Goal: Task Accomplishment & Management: Manage account settings

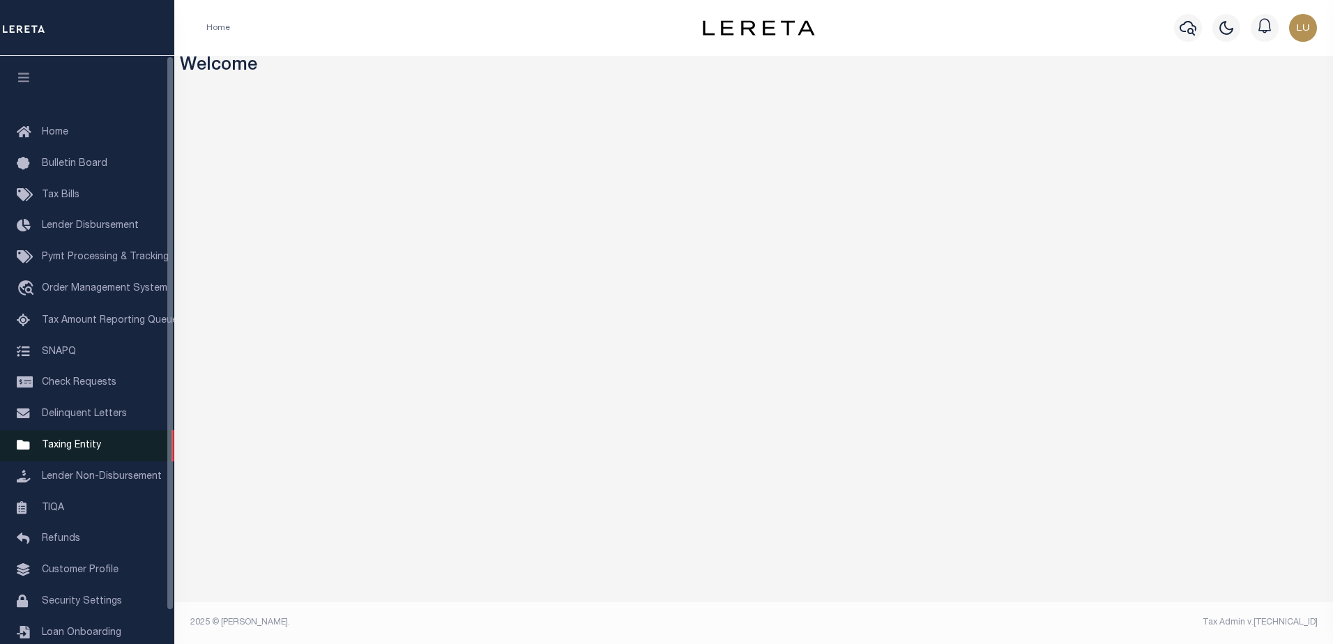
click at [57, 450] on span "Taxing Entity" at bounding box center [71, 446] width 59 height 10
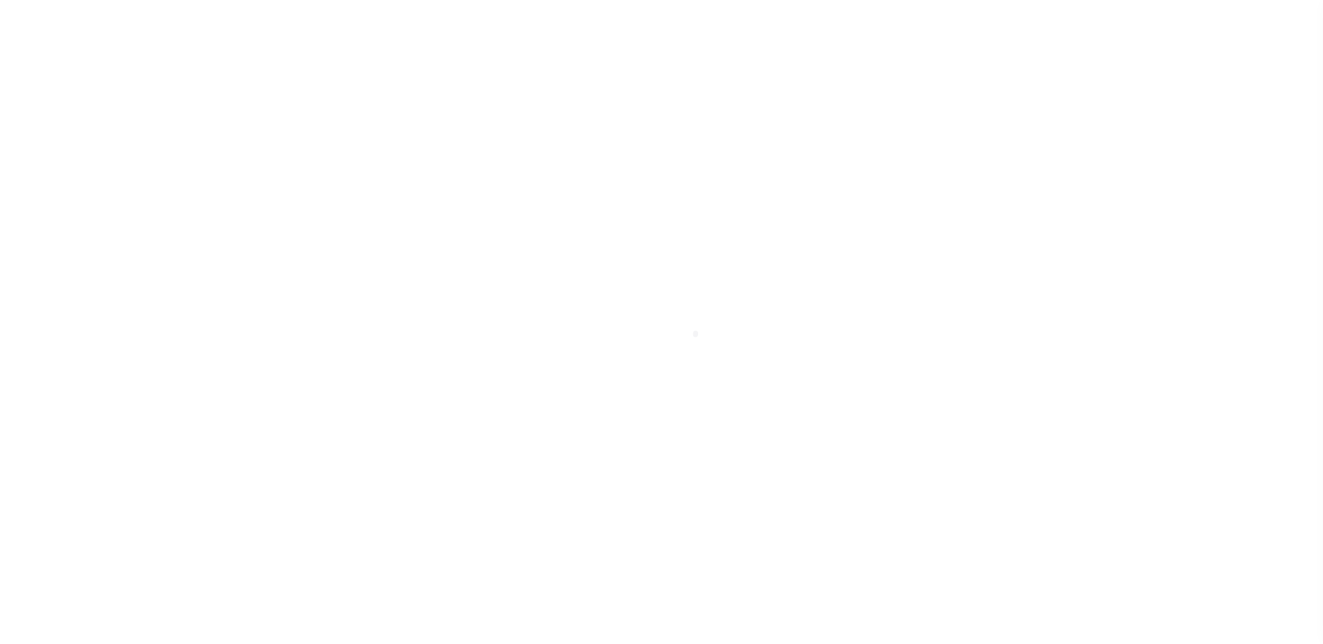
scroll to position [35, 0]
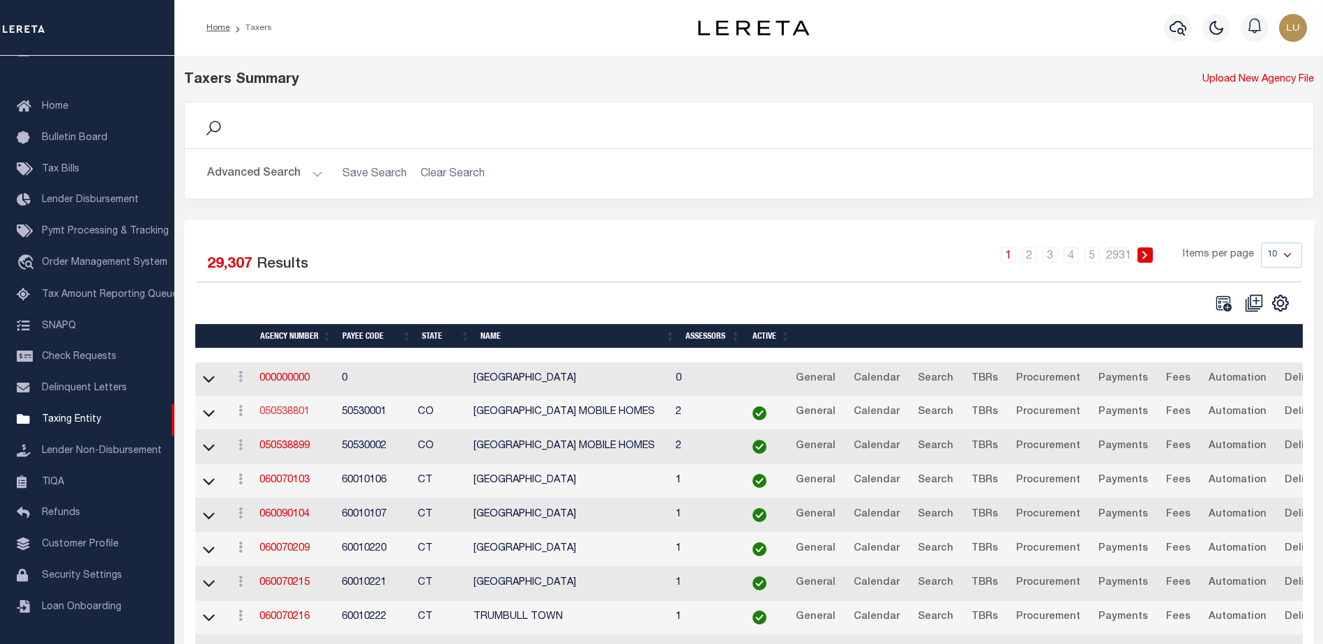
click at [287, 414] on link "050538801" at bounding box center [284, 412] width 50 height 10
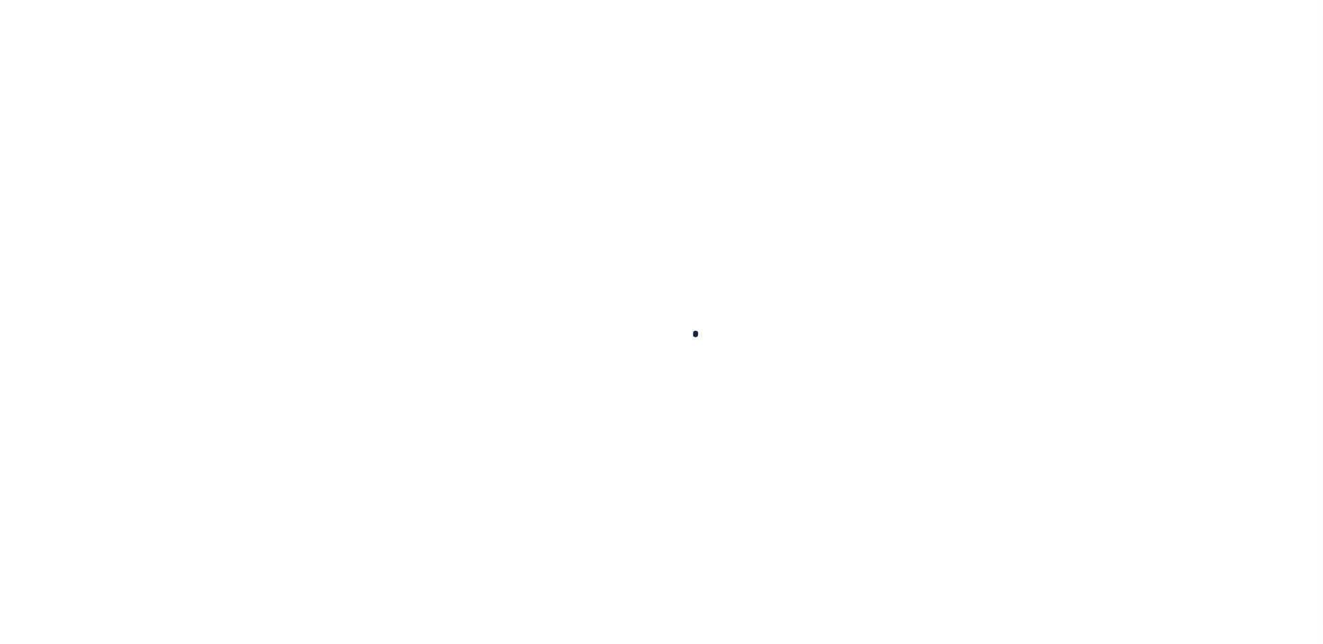
select select
checkbox input "false"
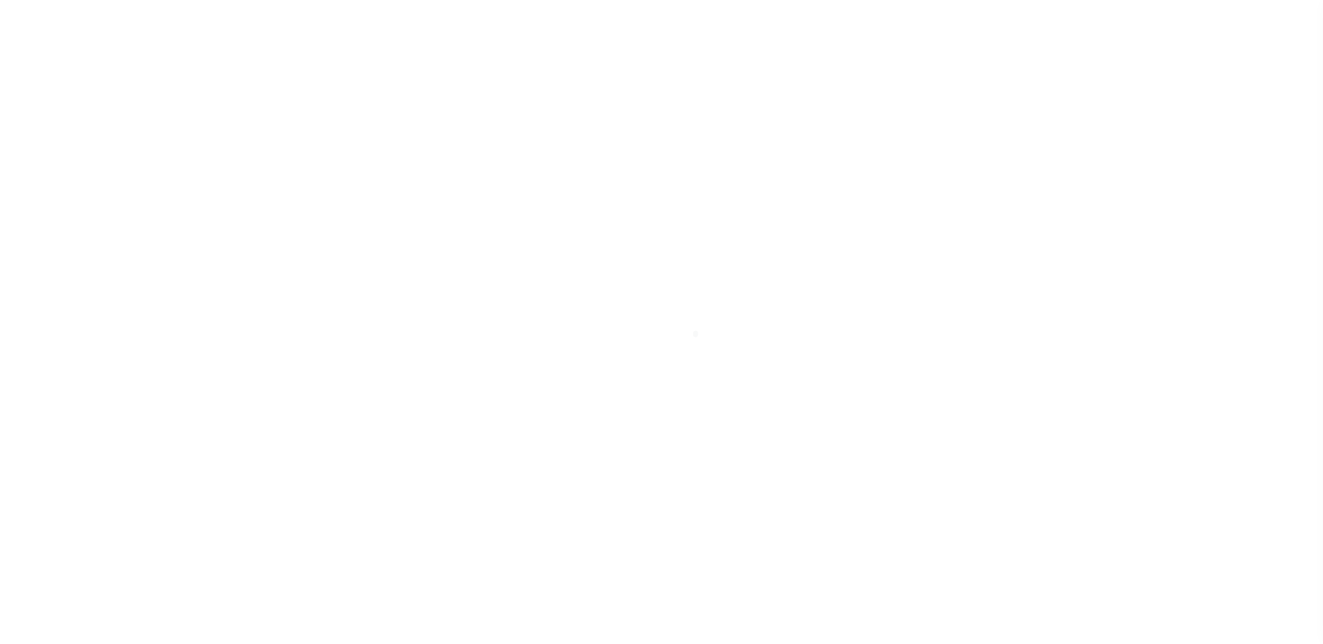
checkbox input "false"
type input "810500000"
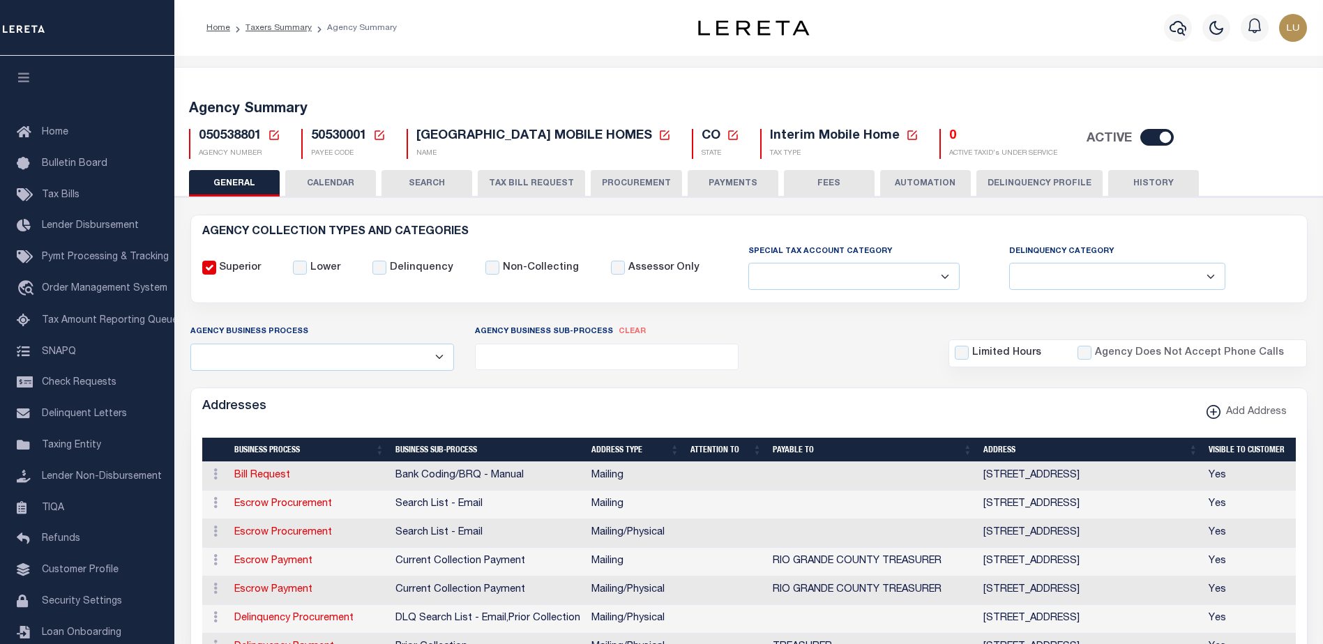
click at [272, 136] on icon at bounding box center [274, 135] width 13 height 13
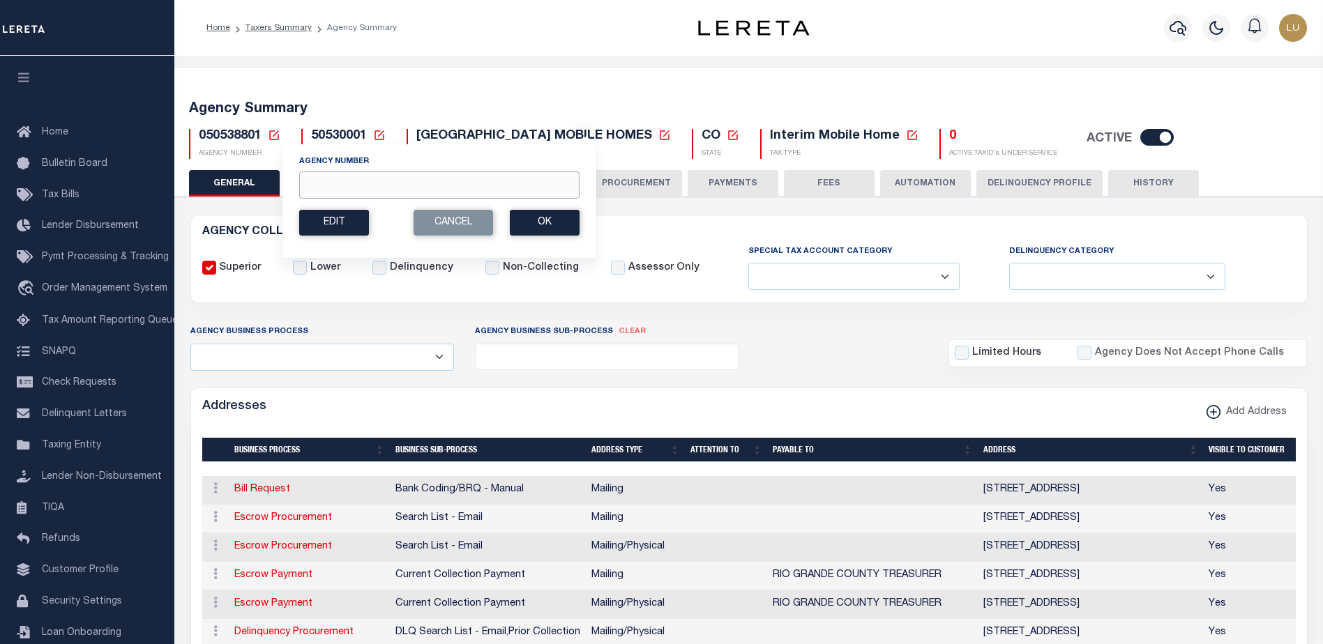
click at [348, 181] on input "Agency Number" at bounding box center [439, 185] width 280 height 27
paste input "370311717"
type input "370311717"
click at [550, 217] on button "Ok" at bounding box center [545, 223] width 70 height 26
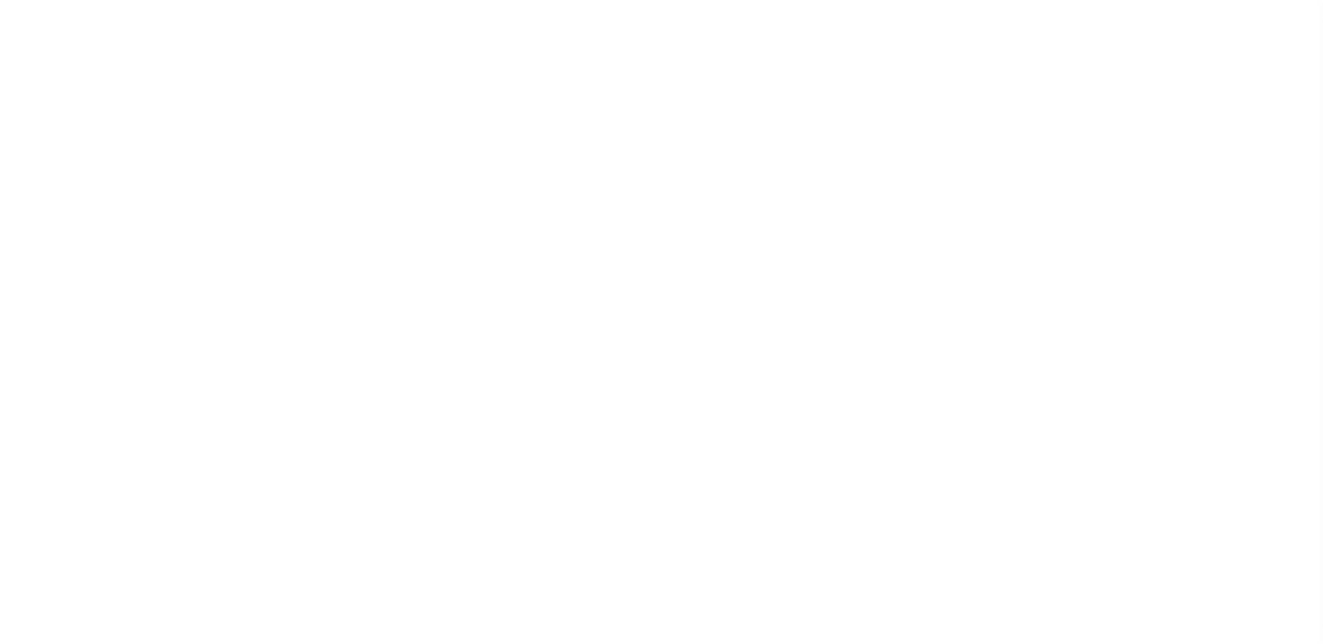
select select
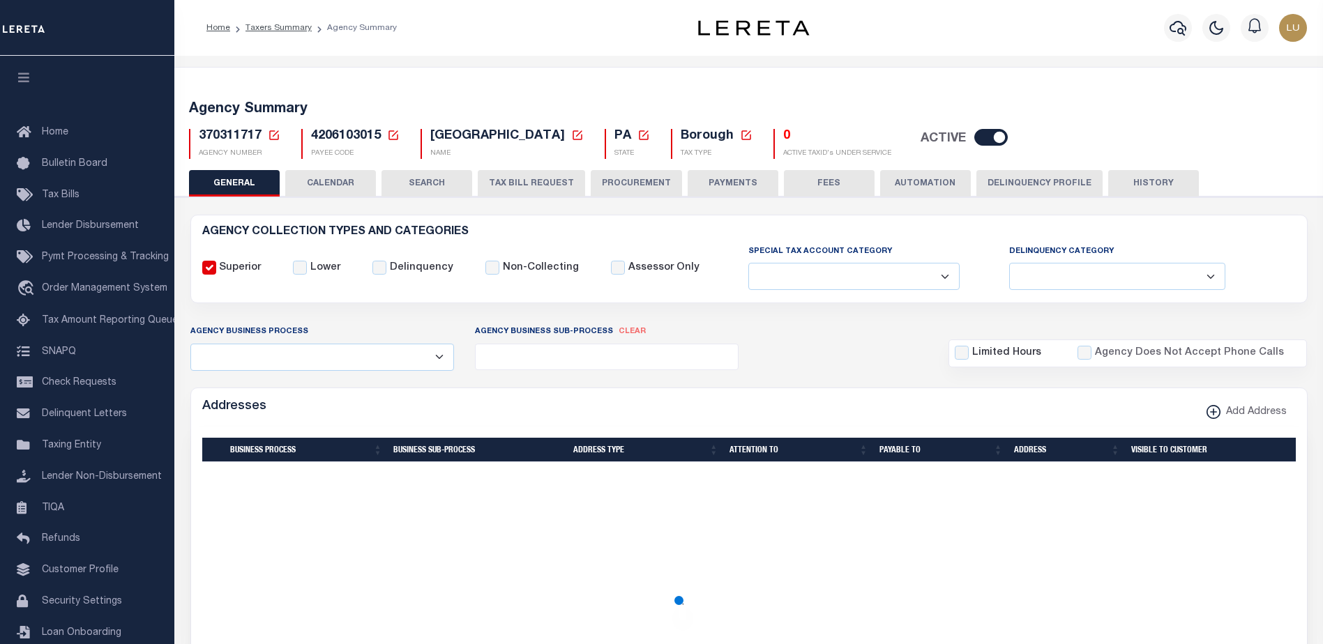
click at [347, 137] on span "4206103015" at bounding box center [346, 136] width 70 height 13
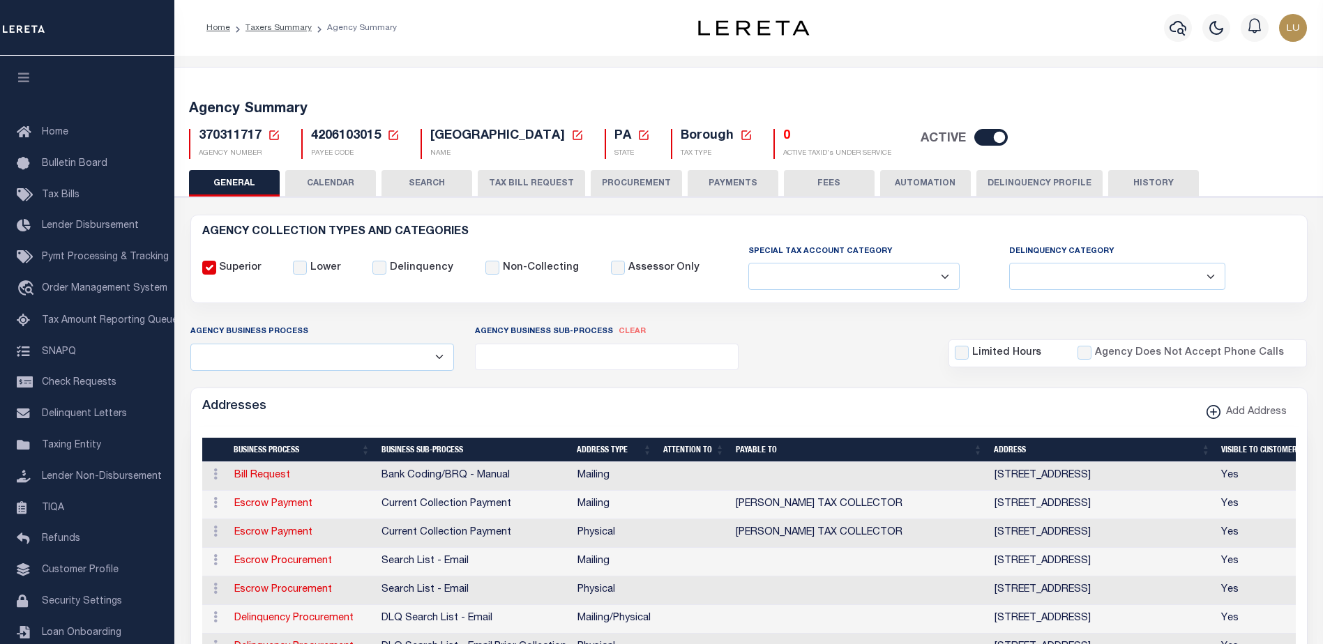
click at [347, 137] on span "4206103015" at bounding box center [346, 136] width 70 height 13
